Goal: Task Accomplishment & Management: Manage account settings

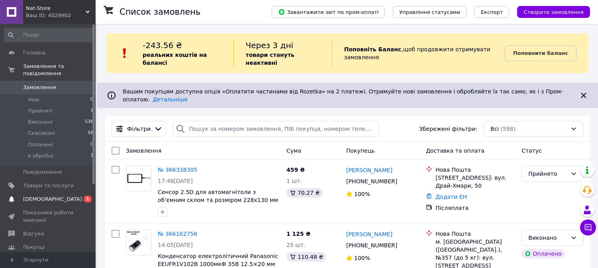
click at [34, 196] on span "[DEMOGRAPHIC_DATA]" at bounding box center [52, 199] width 59 height 7
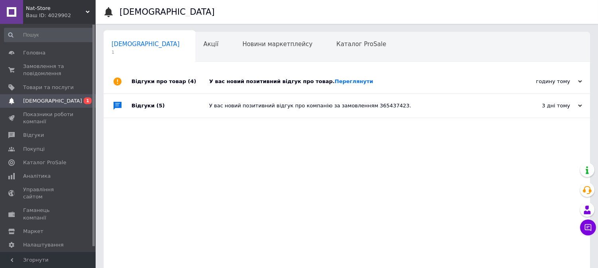
click at [285, 82] on div "У вас новий позитивний відгук про товар. [GEOGRAPHIC_DATA]" at bounding box center [355, 81] width 293 height 7
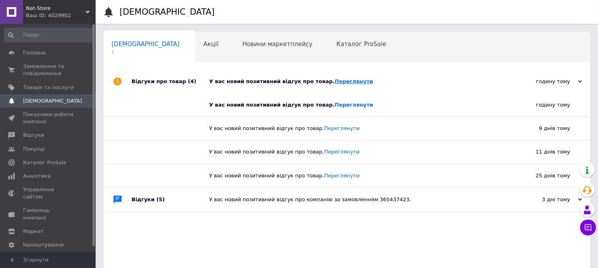
click at [351, 81] on link "Переглянути" at bounding box center [353, 81] width 39 height 6
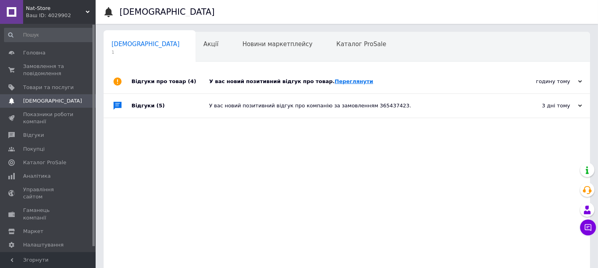
click at [345, 82] on link "Переглянути" at bounding box center [353, 81] width 39 height 6
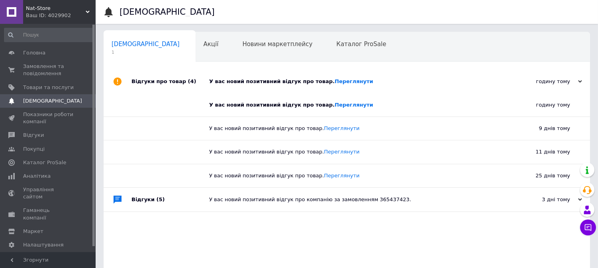
click at [257, 82] on div "У вас новий позитивний відгук про товар. [GEOGRAPHIC_DATA]" at bounding box center [355, 81] width 293 height 7
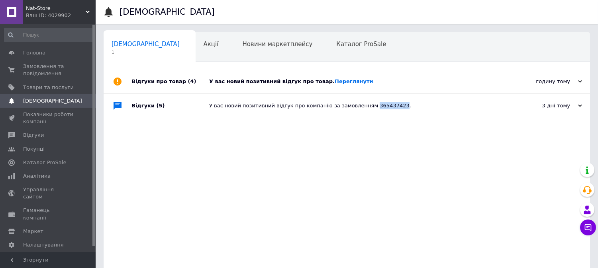
drag, startPoint x: 363, startPoint y: 104, endPoint x: 385, endPoint y: 106, distance: 22.4
click at [385, 106] on div "У вас новий позитивний відгук про компанію за замовленням 365437423." at bounding box center [355, 105] width 293 height 7
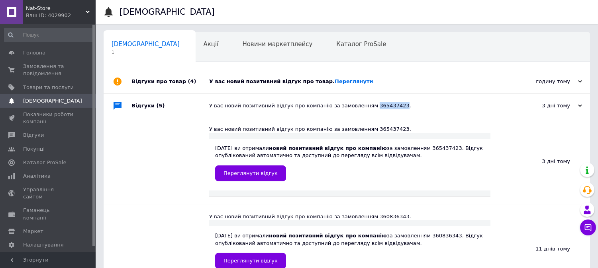
copy div "365437423"
click at [36, 66] on span "Замовлення та повідомлення" at bounding box center [48, 70] width 51 height 14
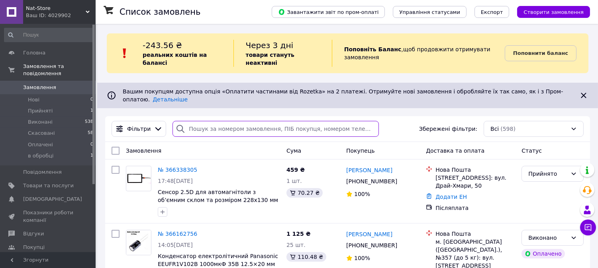
click at [239, 124] on input "search" at bounding box center [275, 129] width 206 height 16
paste input "365437423"
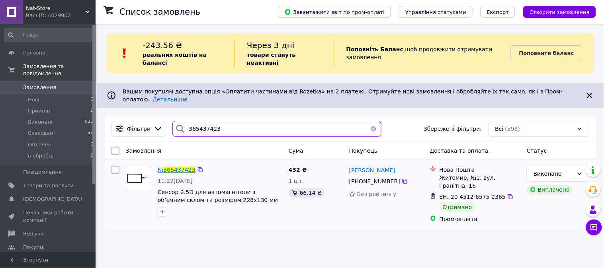
type input "365437423"
click at [180, 167] on span "365437423" at bounding box center [180, 170] width 32 height 6
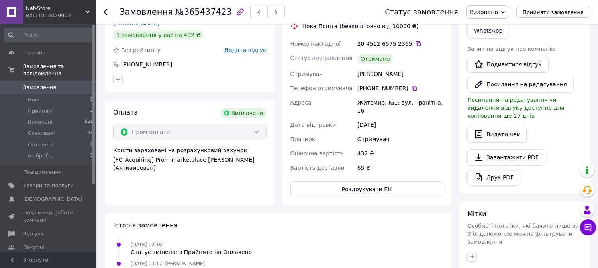
scroll to position [221, 0]
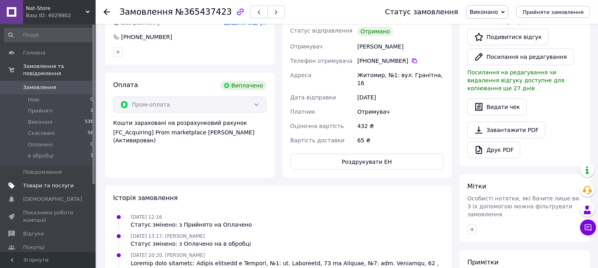
click at [43, 182] on span "Товари та послуги" at bounding box center [48, 185] width 51 height 7
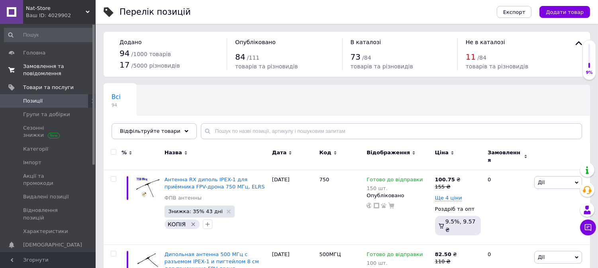
click at [48, 70] on span "Замовлення та повідомлення" at bounding box center [48, 70] width 51 height 14
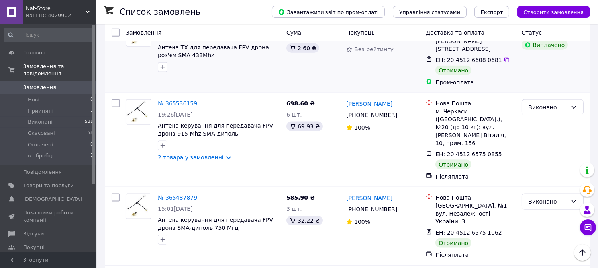
scroll to position [1951, 0]
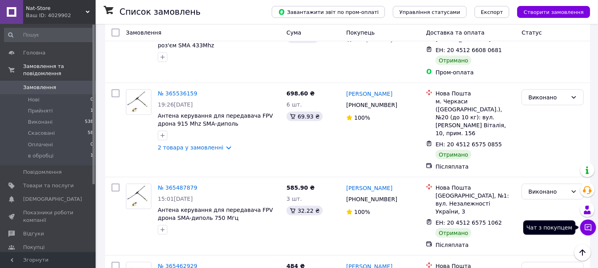
click at [588, 228] on icon at bounding box center [588, 228] width 8 height 8
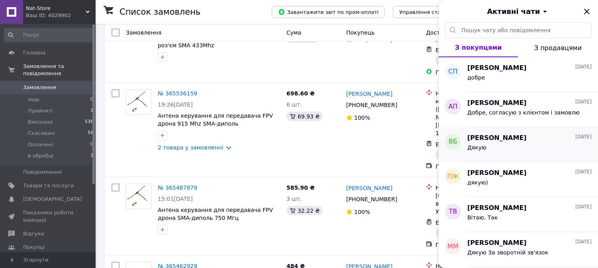
click at [498, 139] on span "[PERSON_NAME]" at bounding box center [496, 138] width 59 height 9
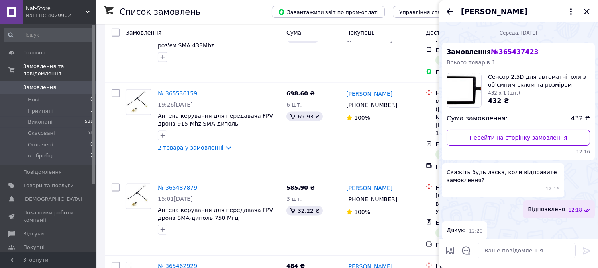
scroll to position [3, 0]
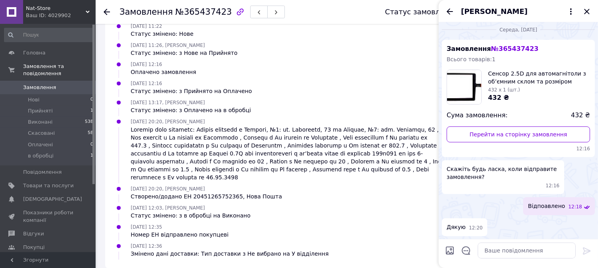
scroll to position [54, 0]
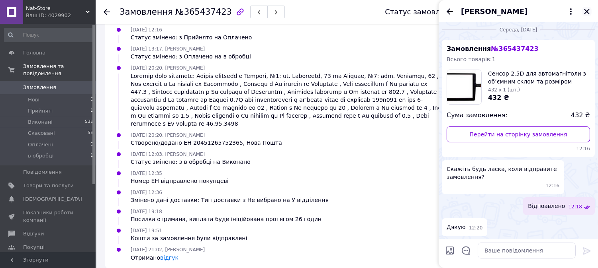
click at [586, 11] on icon "Закрити" at bounding box center [587, 12] width 10 height 10
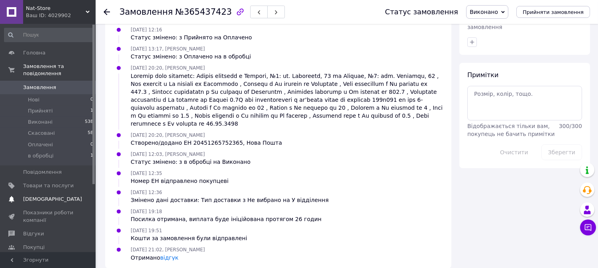
click at [44, 196] on span "[DEMOGRAPHIC_DATA]" at bounding box center [52, 199] width 59 height 7
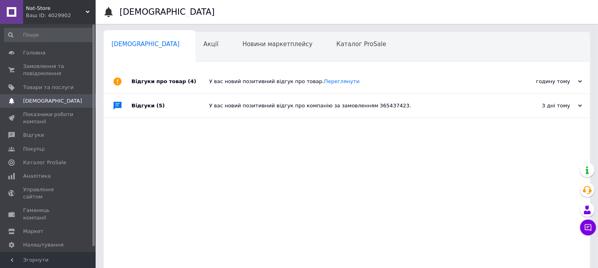
click at [271, 78] on div "У вас новий позитивний відгук про товар. [GEOGRAPHIC_DATA]" at bounding box center [355, 81] width 293 height 7
